Goal: Check status: Check status

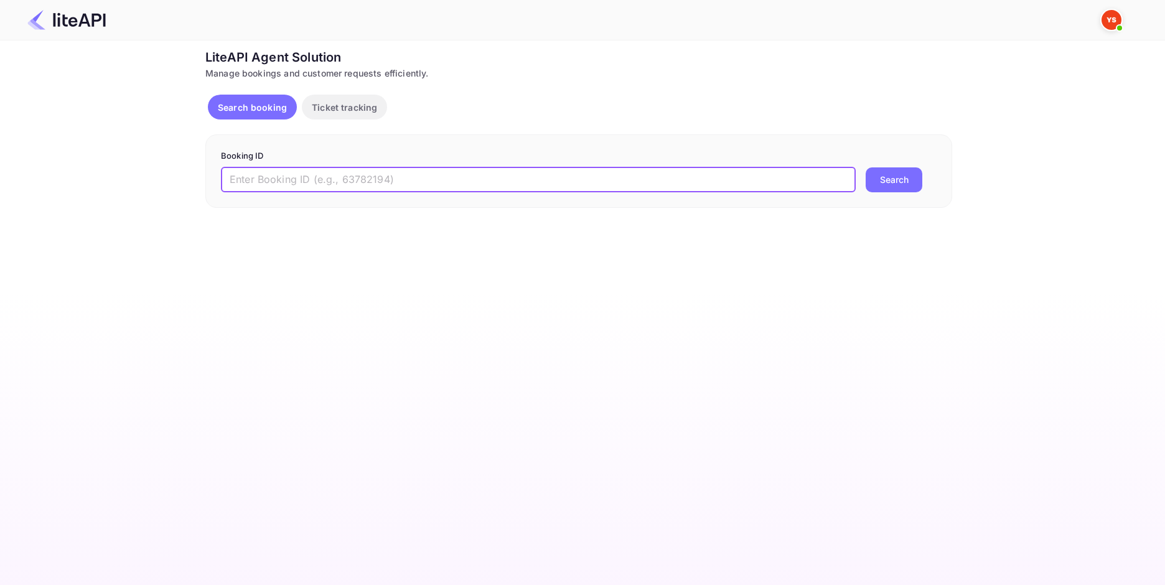
drag, startPoint x: 341, startPoint y: 174, endPoint x: 307, endPoint y: 175, distance: 33.6
click at [333, 174] on input "text" at bounding box center [538, 179] width 635 height 25
paste input "8883002"
type input "8883002"
click at [903, 185] on button "Search" at bounding box center [894, 179] width 57 height 25
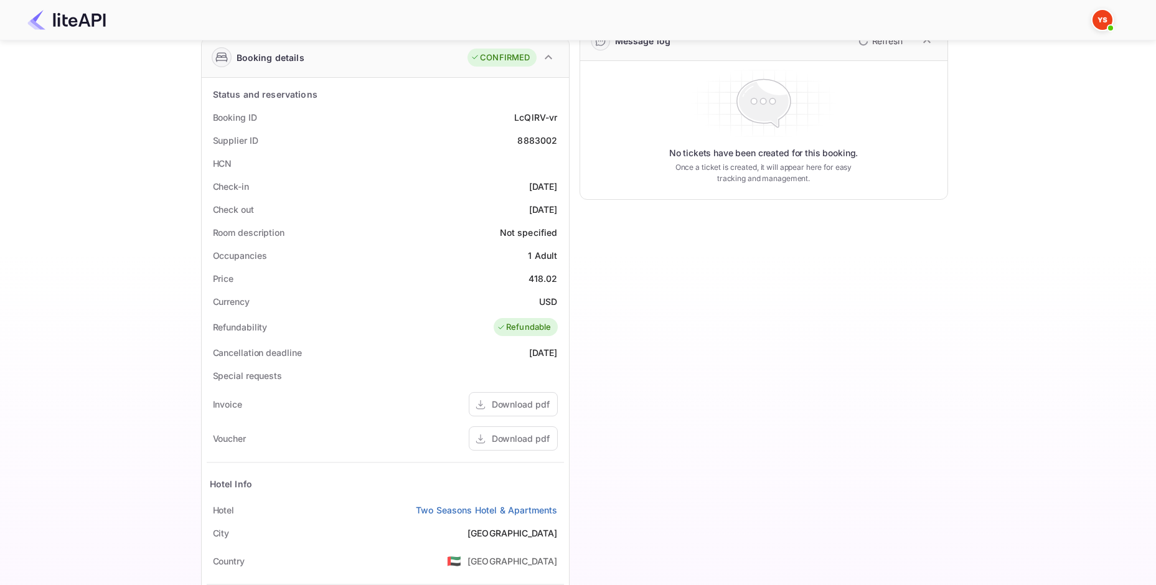
scroll to position [62, 0]
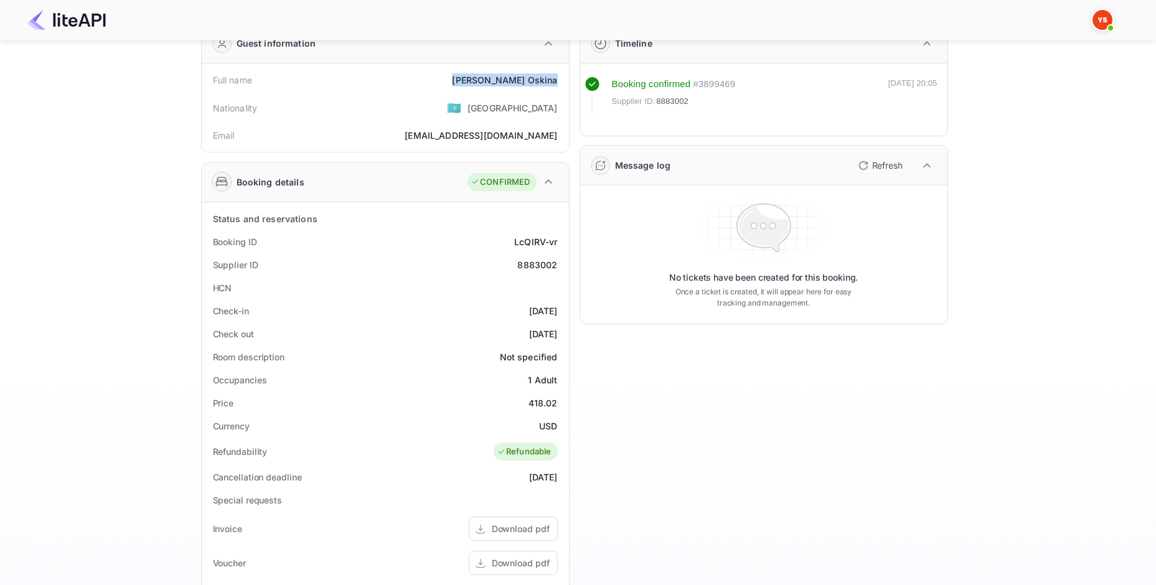
drag, startPoint x: 484, startPoint y: 75, endPoint x: 556, endPoint y: 81, distance: 72.4
click at [556, 81] on div "Full name [PERSON_NAME]" at bounding box center [385, 79] width 357 height 23
copy div "[PERSON_NAME]"
drag, startPoint x: 529, startPoint y: 404, endPoint x: 555, endPoint y: 425, distance: 33.2
click at [555, 425] on div "Status and reservations Booking ID LcQlRV-vr Supplier ID 8883002 HCN Check-in […" at bounding box center [385, 510] width 357 height 607
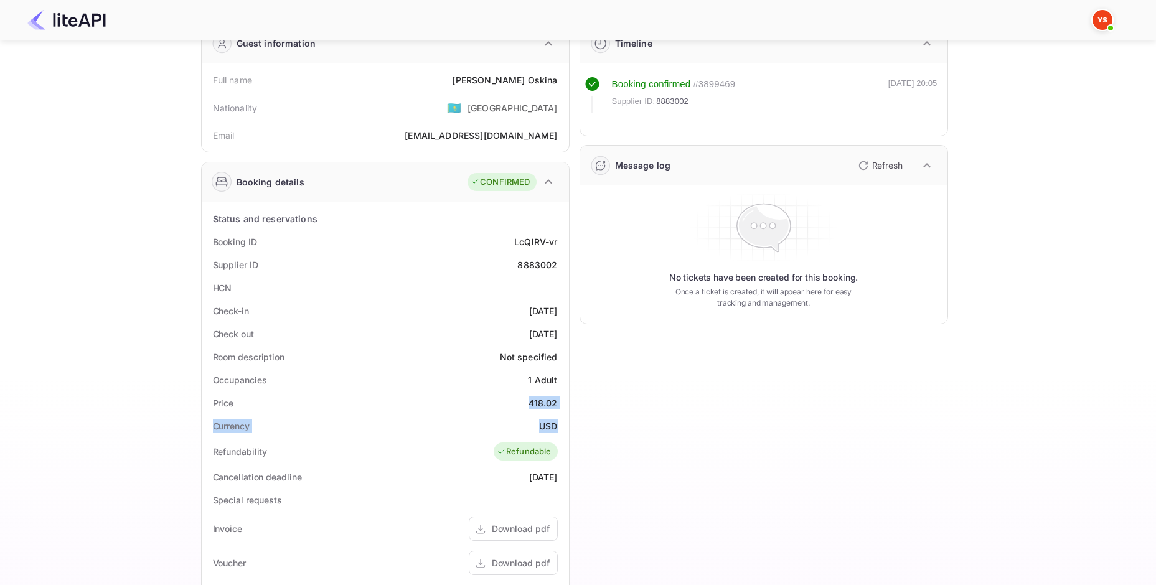
copy div "418.02 Currency USD"
